Goal: Task Accomplishment & Management: Complete application form

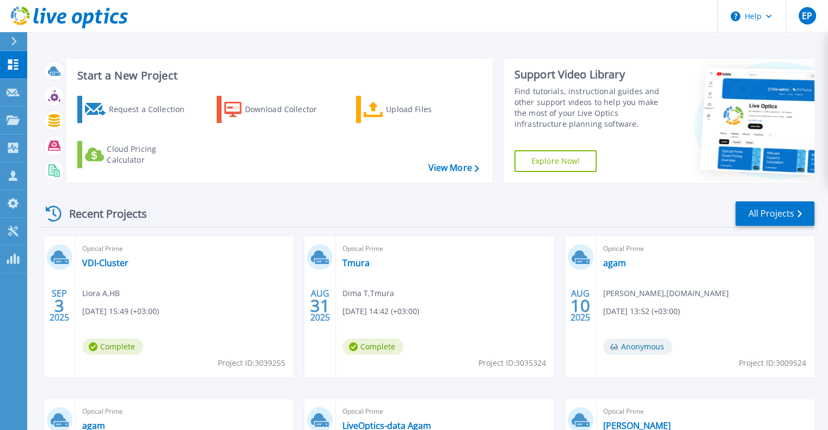
click at [10, 33] on div at bounding box center [18, 41] width 17 height 19
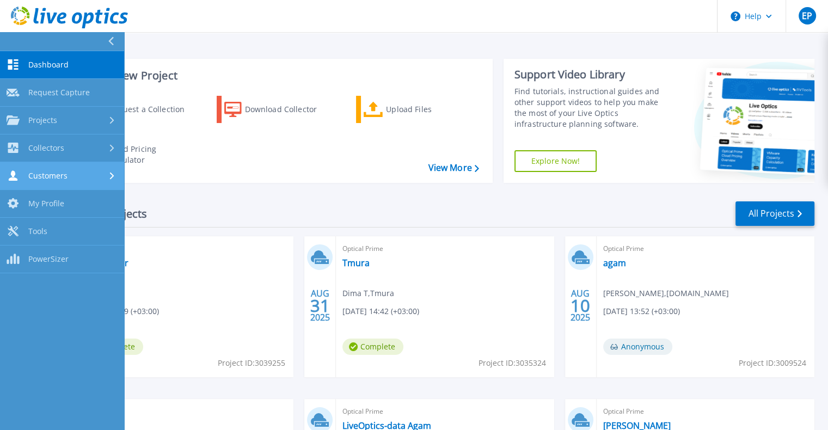
click at [61, 163] on link "Customers Customers" at bounding box center [62, 176] width 124 height 28
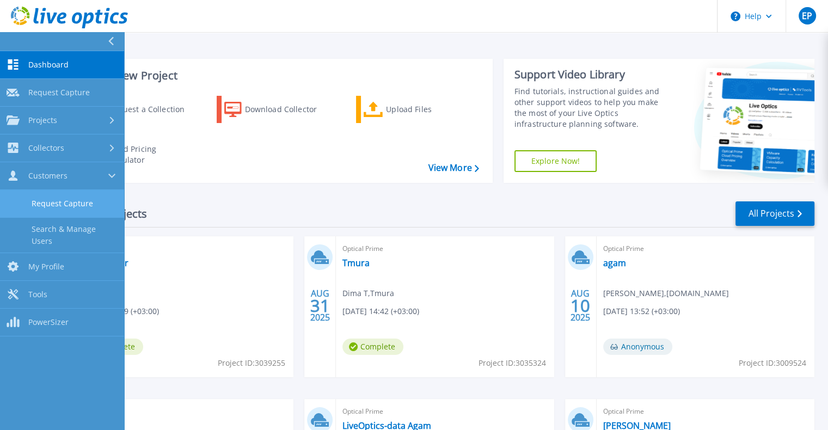
click at [66, 204] on link "Request Capture" at bounding box center [62, 204] width 124 height 28
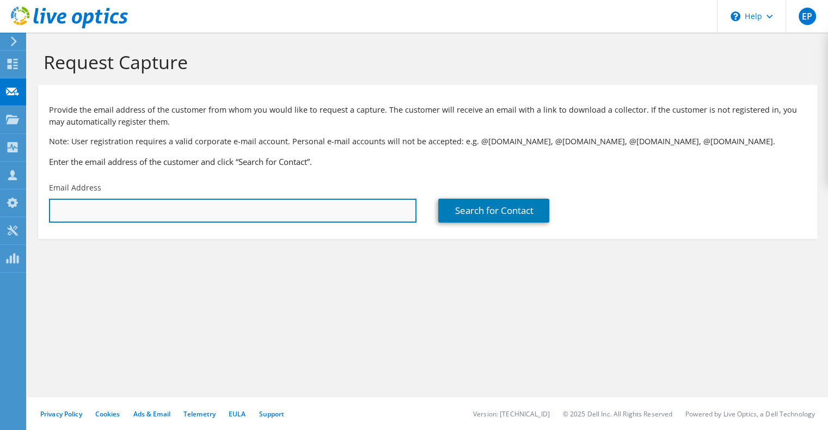
click at [362, 214] on input "text" at bounding box center [233, 211] width 368 height 24
paste input "amit_m@unipharm.co.il"
type input "amit_m@unipharm.co.il"
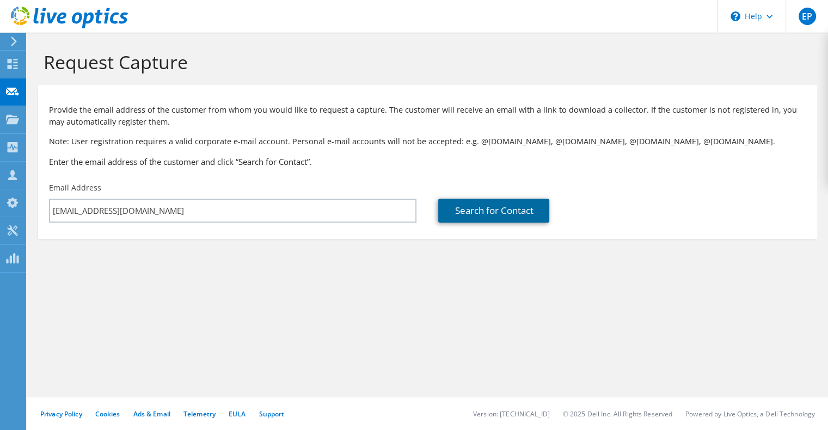
click at [509, 208] on link "Search for Contact" at bounding box center [493, 211] width 111 height 24
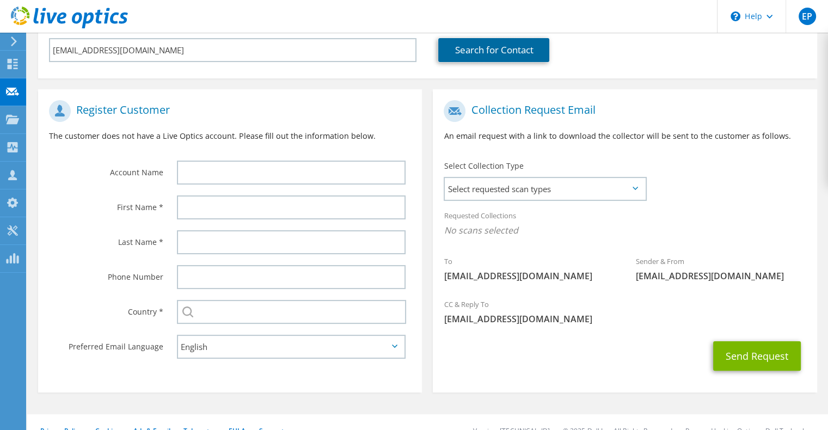
scroll to position [164, 0]
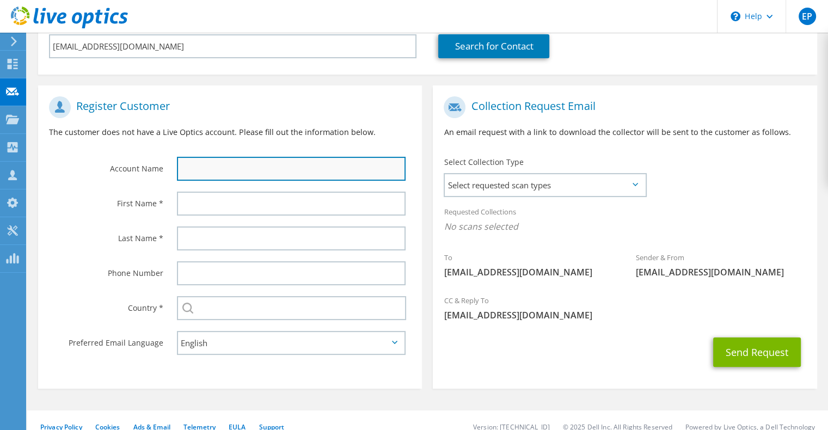
click at [205, 164] on input "text" at bounding box center [291, 169] width 229 height 24
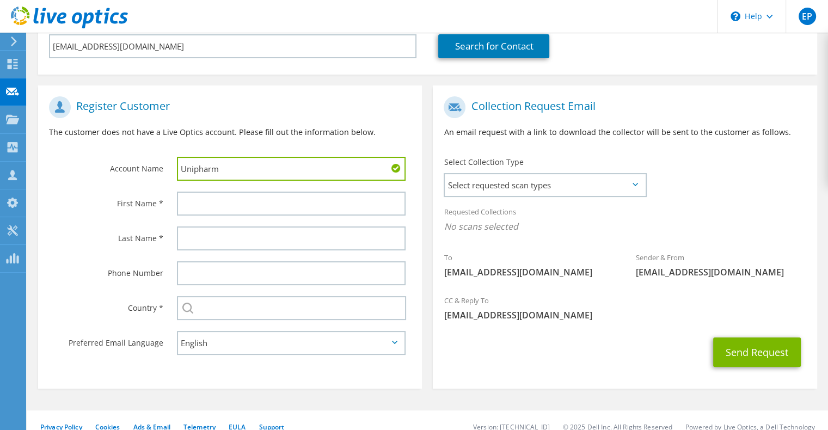
type input "Unipharm"
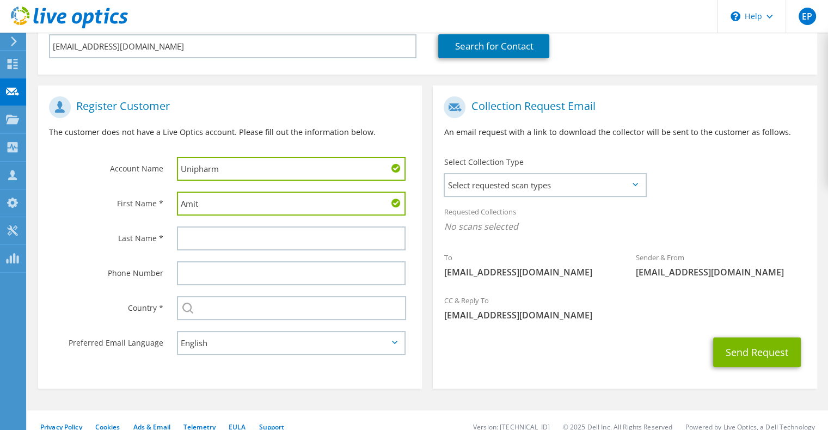
type input "Amit"
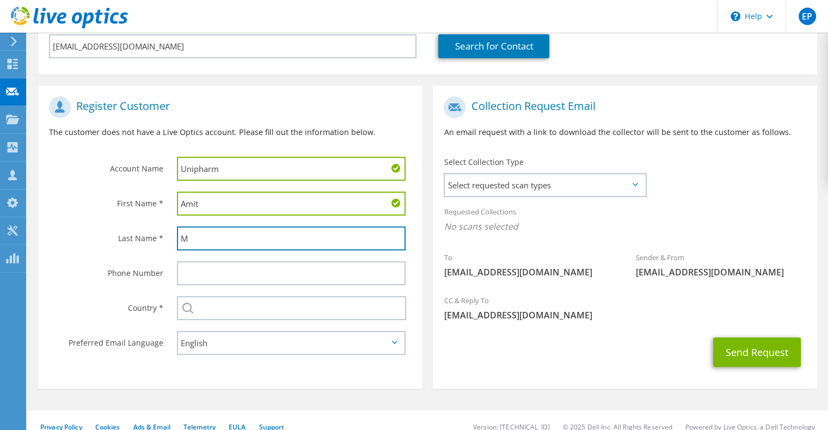
type input "M"
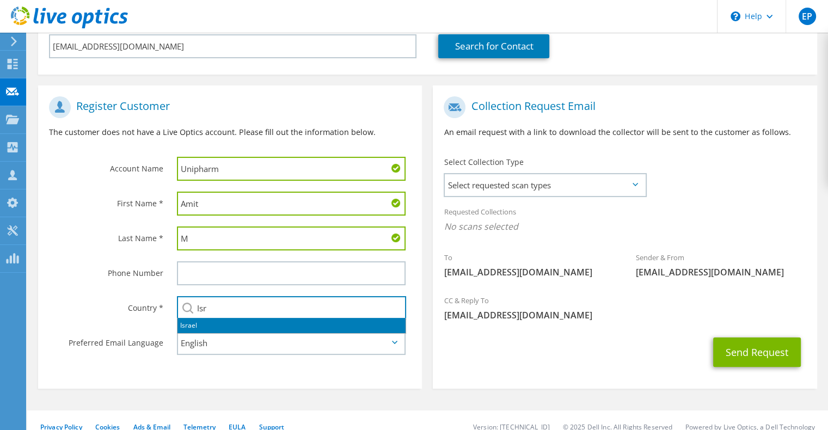
click at [187, 326] on li "Israel" at bounding box center [292, 325] width 228 height 15
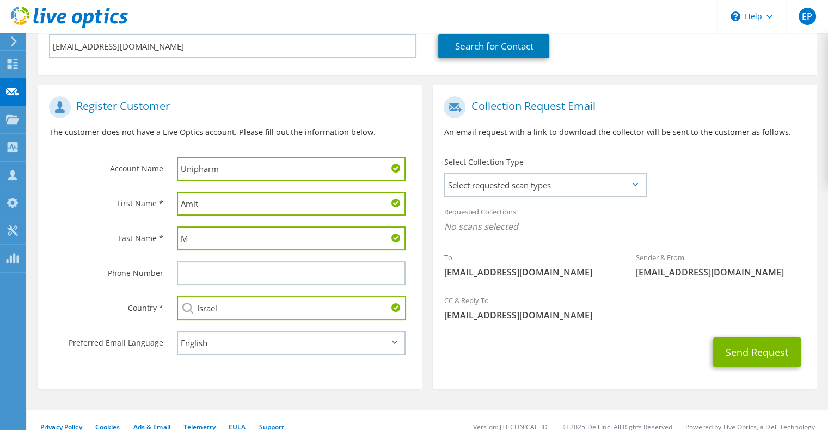
type input "Israel"
click at [485, 366] on div "Send Request" at bounding box center [625, 352] width 384 height 40
click at [590, 178] on span "Select requested scan types" at bounding box center [545, 185] width 200 height 22
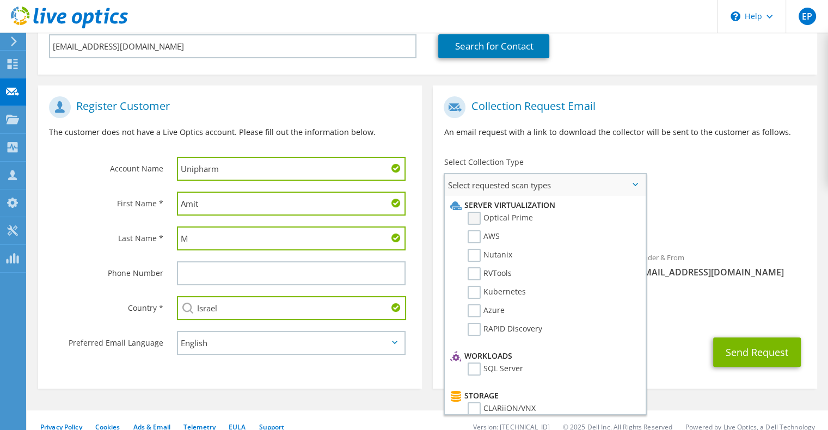
click at [516, 222] on label "Optical Prime" at bounding box center [500, 218] width 65 height 13
click at [0, 0] on input "Optical Prime" at bounding box center [0, 0] width 0 height 0
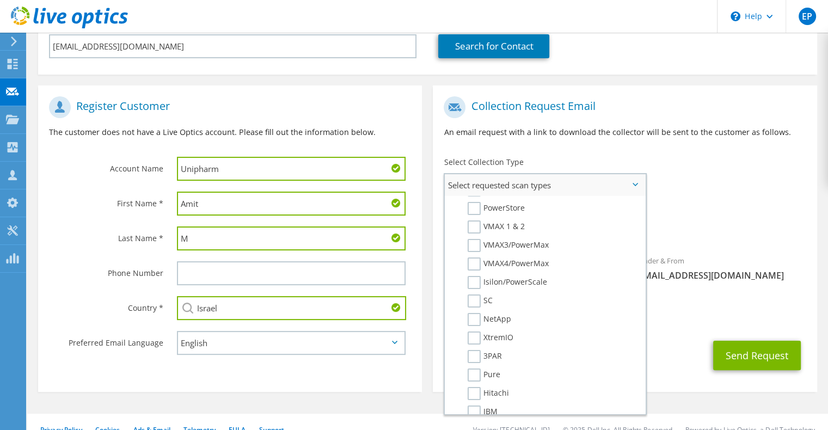
scroll to position [226, 0]
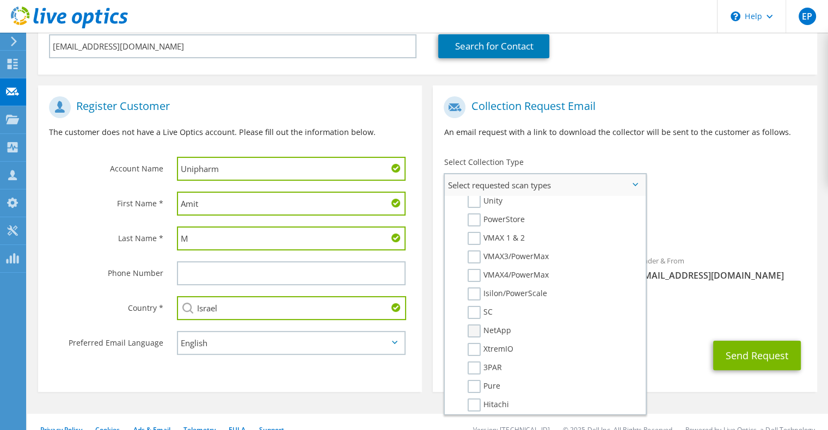
click at [488, 328] on label "NetApp" at bounding box center [490, 331] width 44 height 13
click at [0, 0] on input "NetApp" at bounding box center [0, 0] width 0 height 0
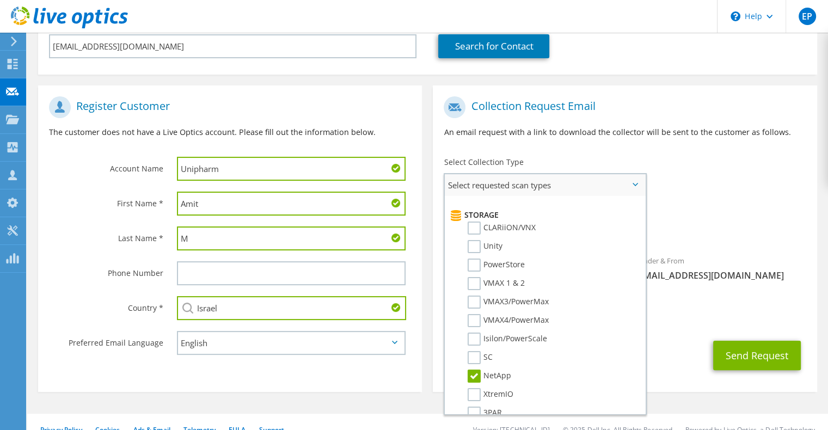
scroll to position [0, 0]
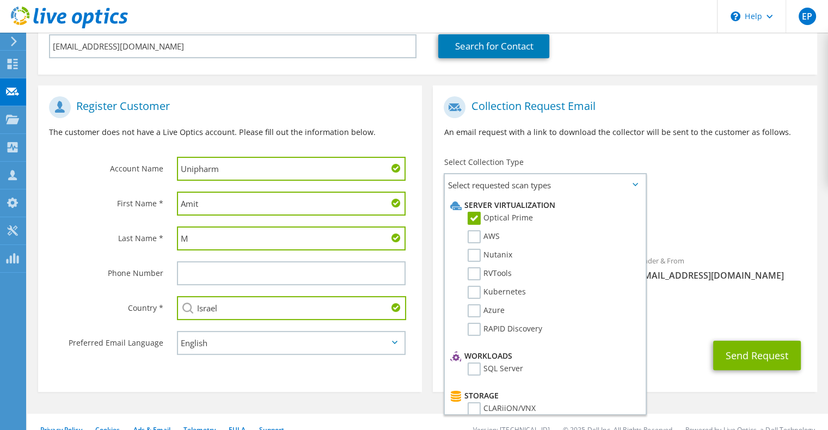
click at [773, 281] on div "Sender & From liveoptics@liveoptics.com" at bounding box center [721, 268] width 192 height 38
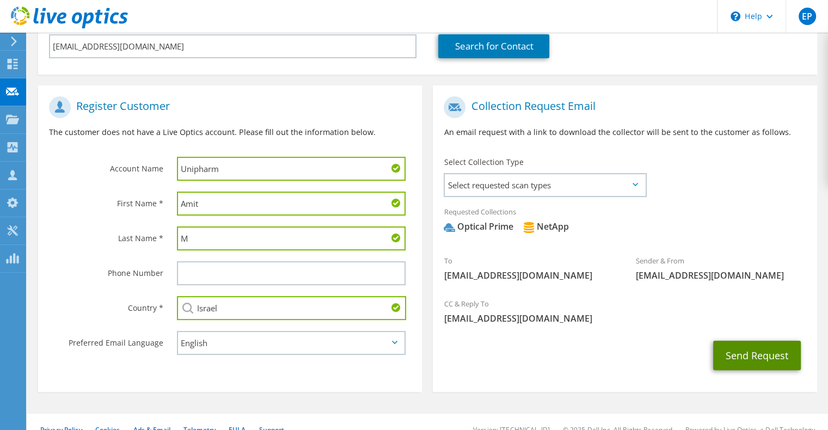
click at [749, 358] on button "Send Request" at bounding box center [757, 355] width 88 height 29
